Goal: Navigation & Orientation: Understand site structure

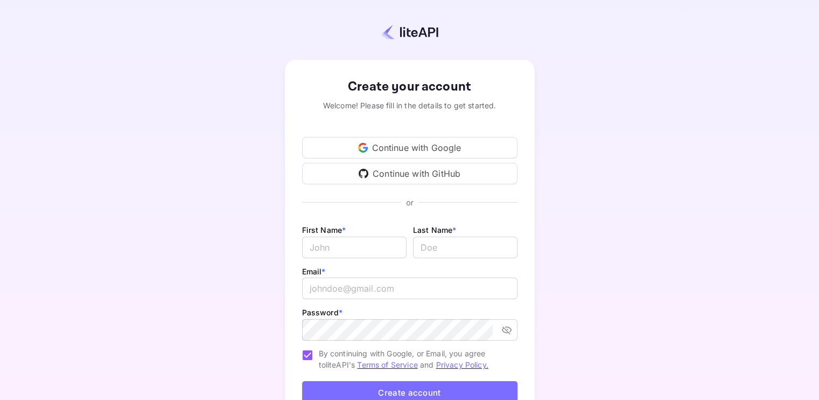
click at [414, 143] on div "Continue with Google" at bounding box center [409, 148] width 215 height 22
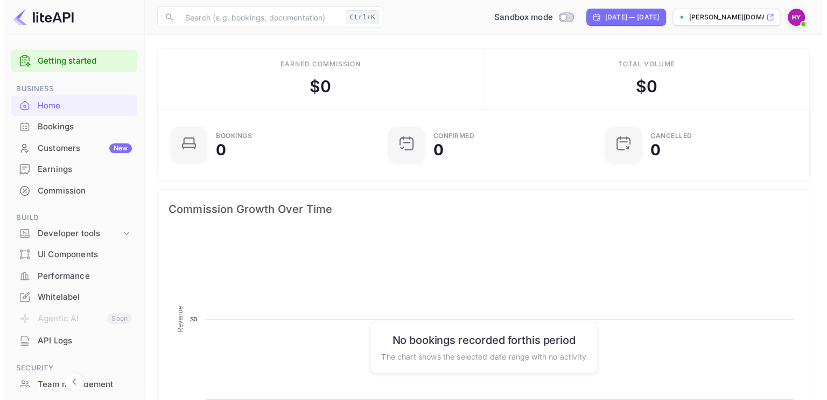
scroll to position [167, 203]
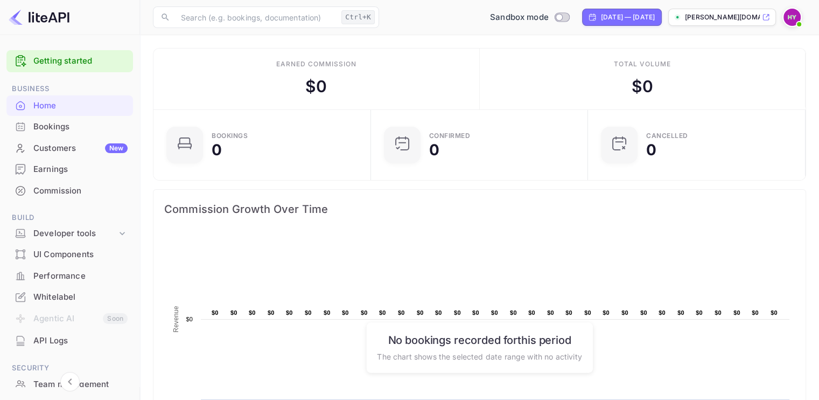
click at [701, 16] on p "[PERSON_NAME][DOMAIN_NAME]..." at bounding box center [722, 17] width 75 height 10
click at [45, 293] on div "Whitelabel" at bounding box center [80, 297] width 94 height 12
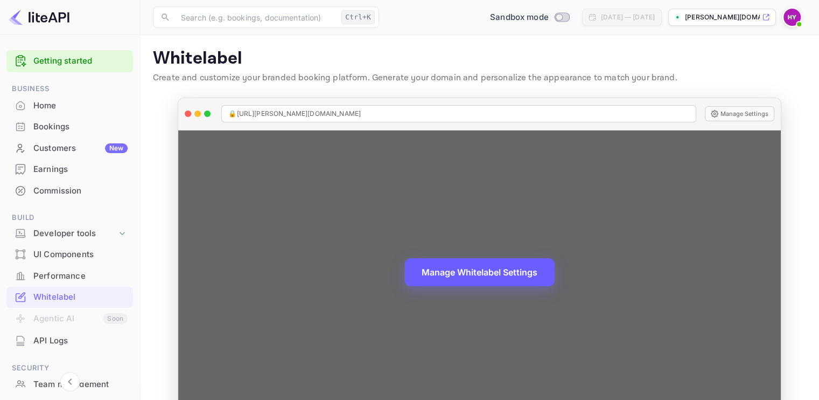
click at [474, 275] on button "Manage Whitelabel Settings" at bounding box center [480, 272] width 150 height 28
click at [480, 273] on button "Manage Whitelabel Settings" at bounding box center [480, 272] width 150 height 28
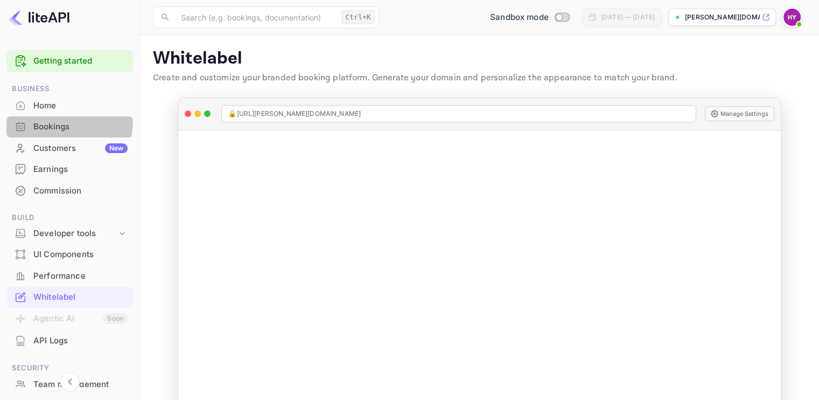
click at [37, 120] on div "Bookings" at bounding box center [69, 126] width 127 height 21
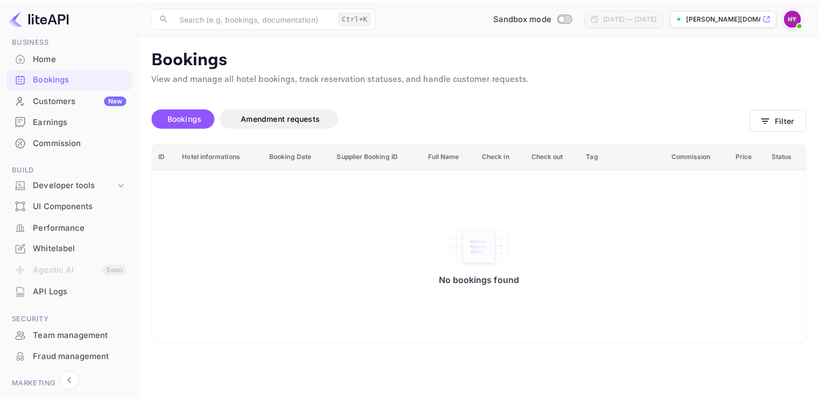
scroll to position [119, 0]
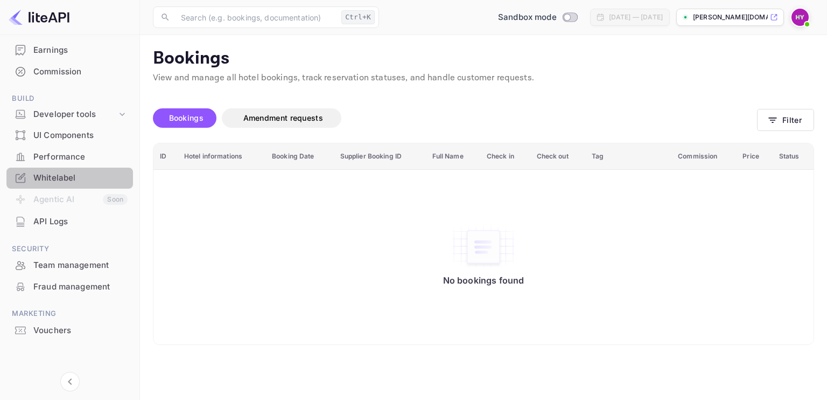
click at [76, 180] on div "Whitelabel" at bounding box center [80, 178] width 94 height 12
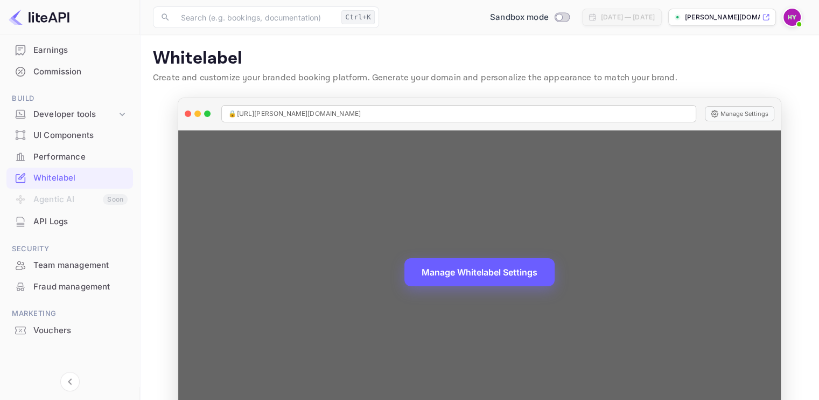
click at [485, 275] on button "Manage Whitelabel Settings" at bounding box center [480, 272] width 150 height 28
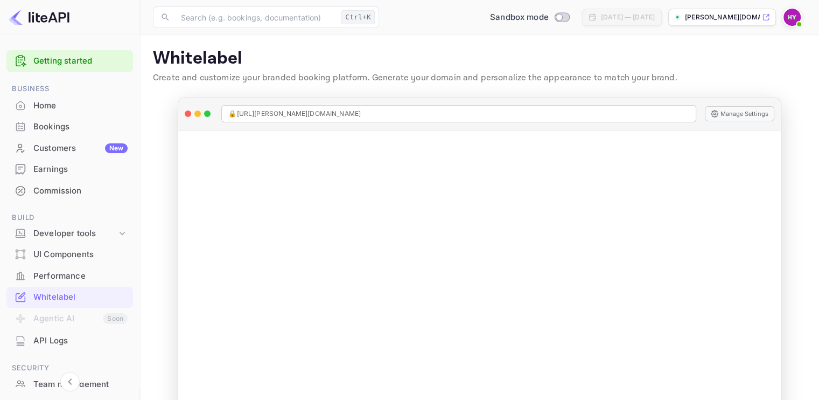
click at [51, 118] on div "Bookings" at bounding box center [69, 126] width 127 height 21
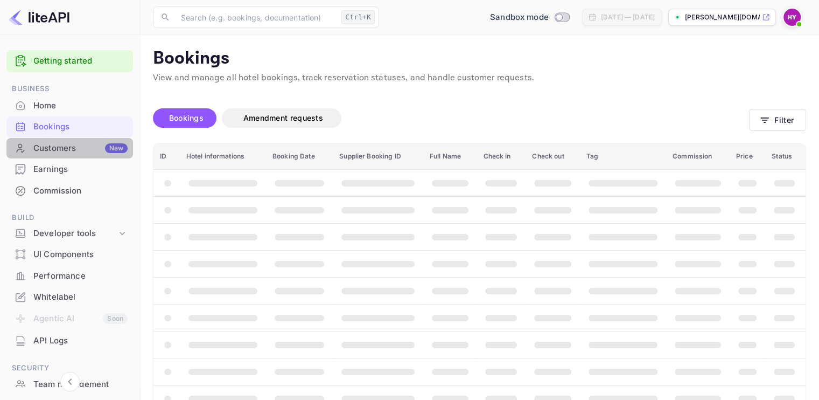
click at [80, 151] on div "Customers New" at bounding box center [80, 148] width 94 height 12
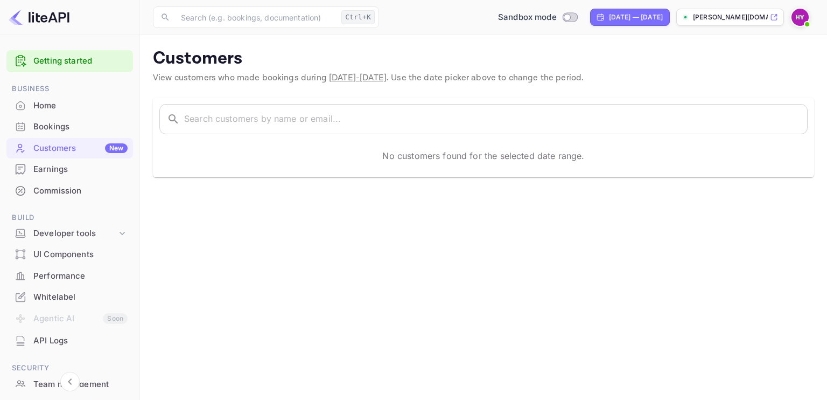
click at [82, 168] on div "Earnings" at bounding box center [80, 169] width 94 height 12
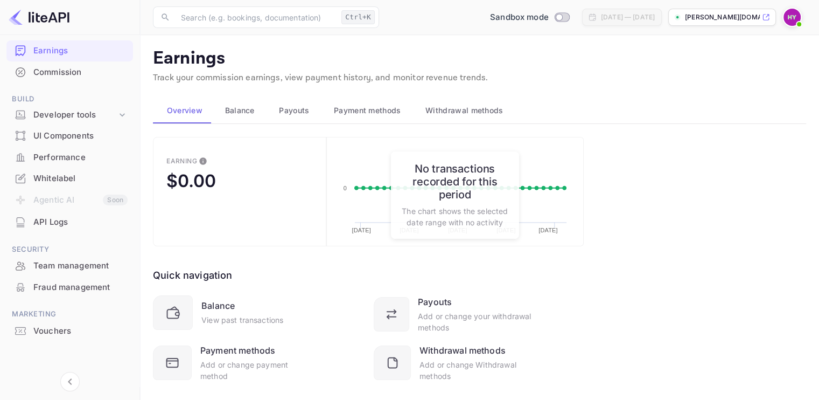
scroll to position [119, 0]
click at [78, 158] on div "Performance" at bounding box center [80, 157] width 94 height 12
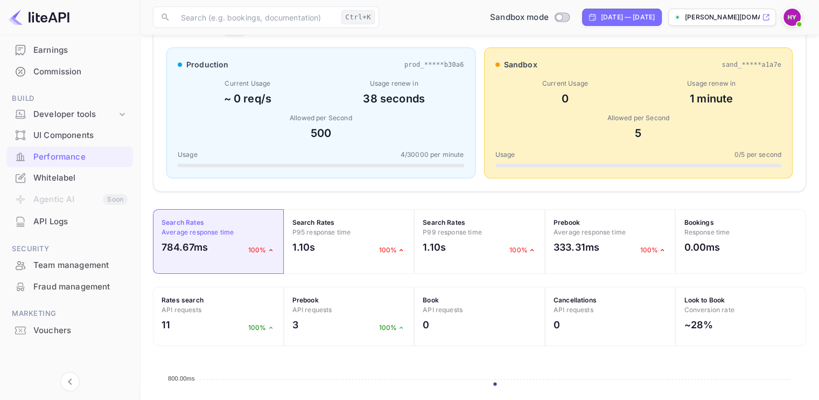
scroll to position [162, 0]
